Goal: Information Seeking & Learning: Learn about a topic

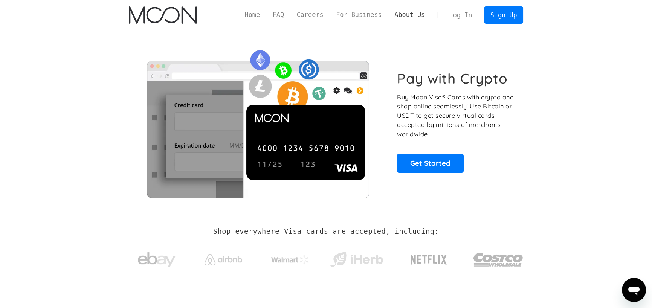
click at [422, 14] on link "About Us" at bounding box center [409, 14] width 43 height 9
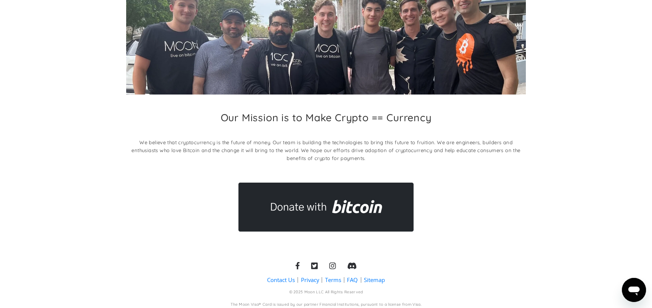
scroll to position [83, 0]
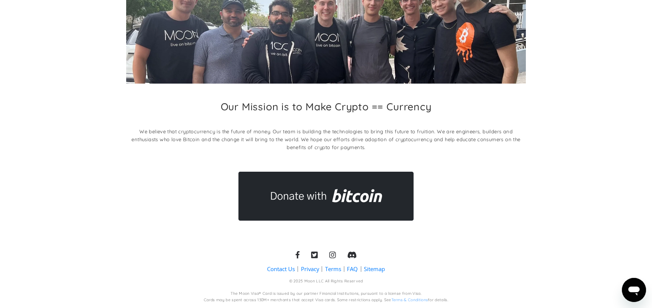
click at [353, 268] on link "FAQ" at bounding box center [352, 269] width 11 height 8
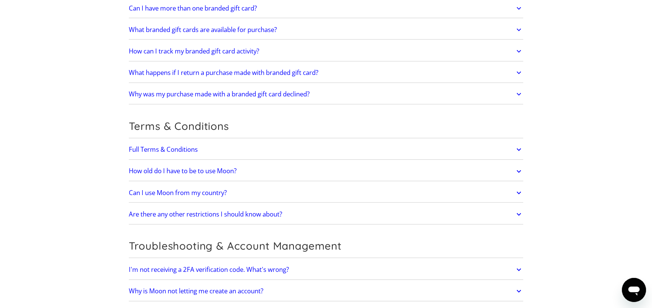
scroll to position [1394, 0]
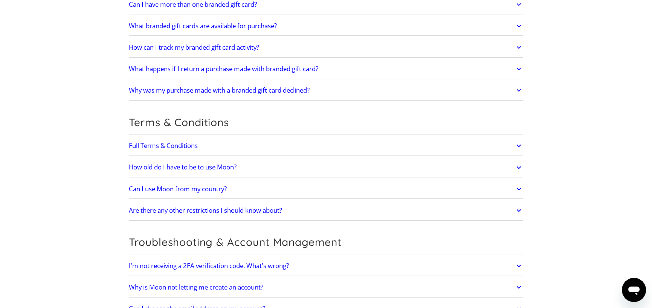
click at [169, 142] on h2 "Full Terms & Conditions" at bounding box center [163, 146] width 69 height 8
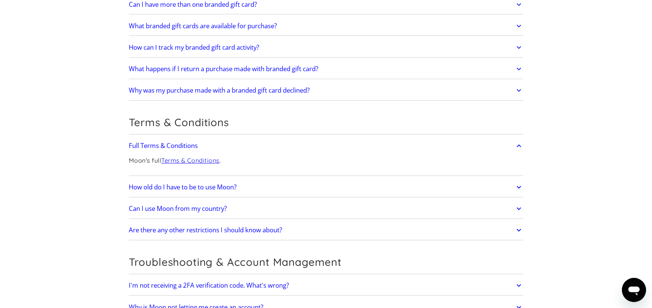
click at [172, 157] on link "Terms & Conditions" at bounding box center [190, 161] width 58 height 8
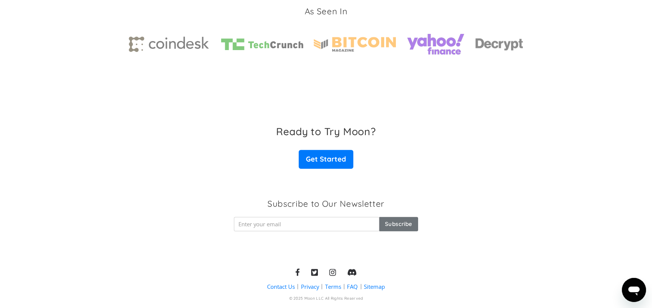
scroll to position [1167, 0]
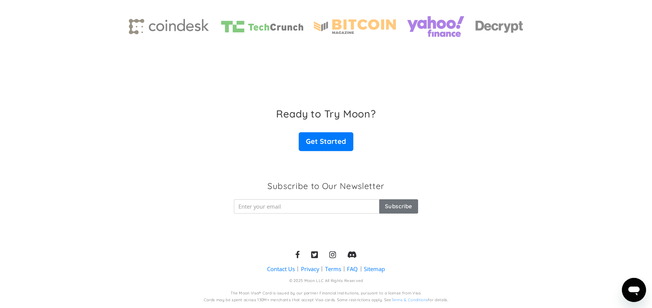
click at [311, 269] on link "Privacy" at bounding box center [310, 269] width 18 height 8
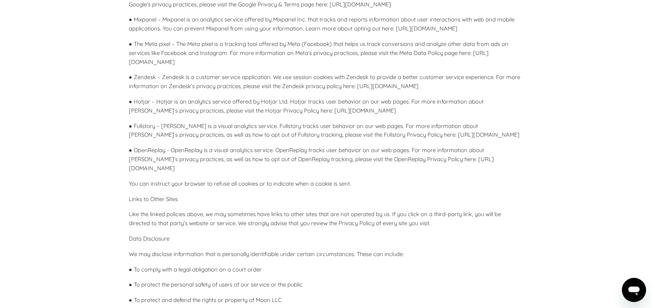
scroll to position [1620, 0]
